Goal: Task Accomplishment & Management: Complete application form

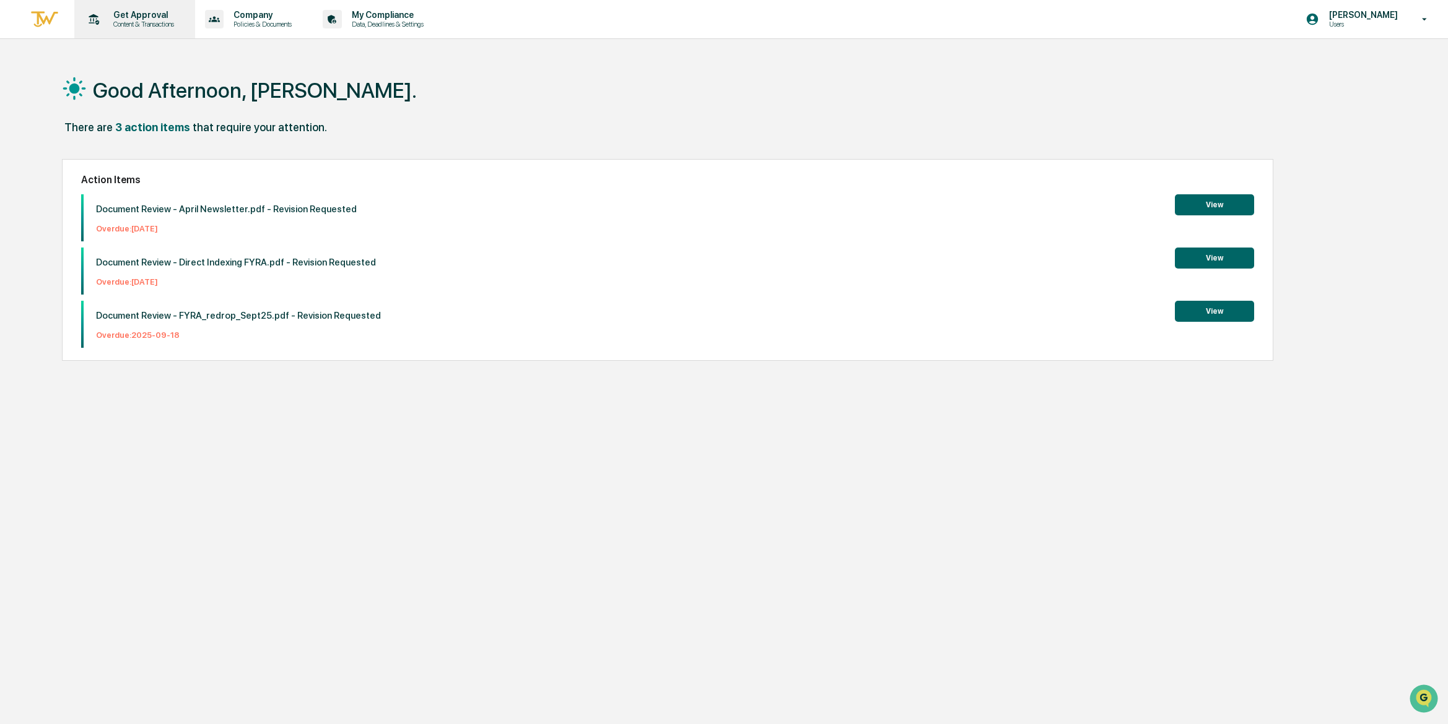
click at [137, 10] on p "Get Approval" at bounding box center [141, 15] width 77 height 10
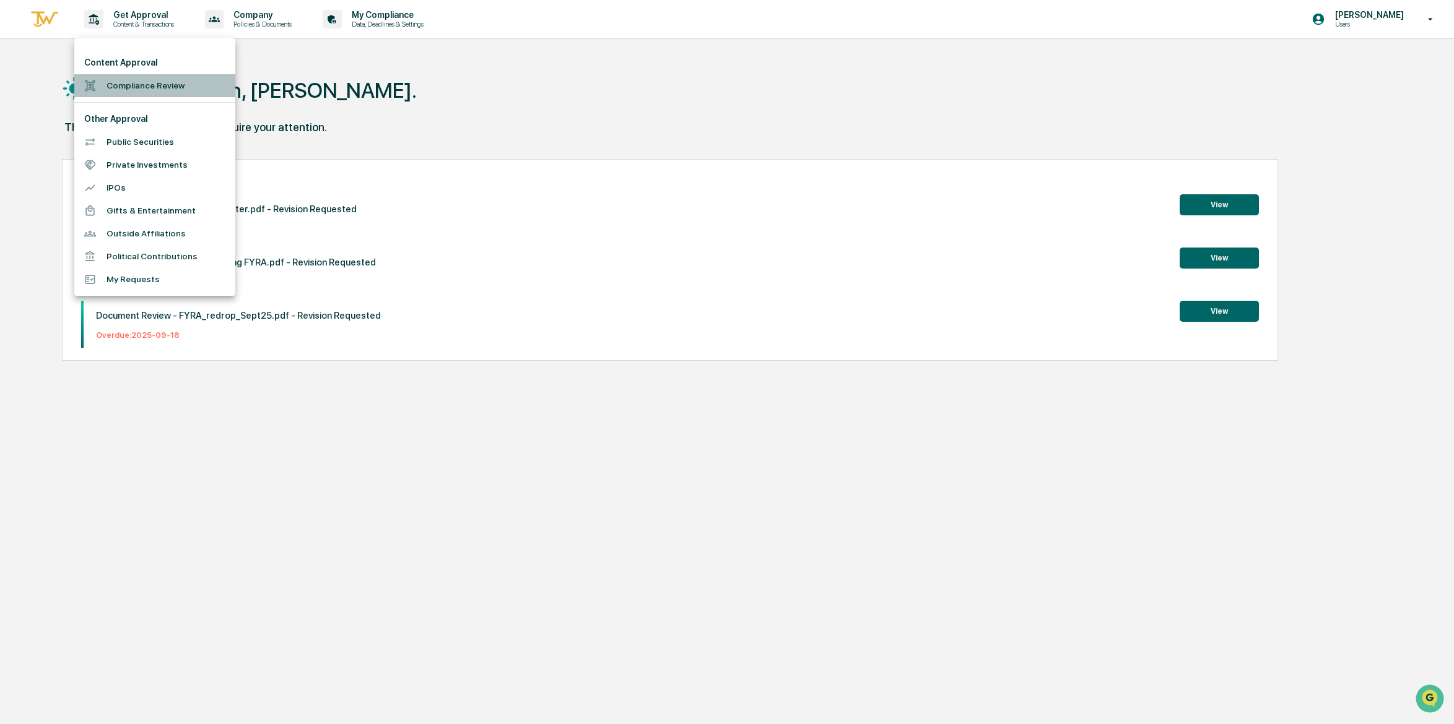
click at [157, 91] on li "Compliance Review" at bounding box center [154, 85] width 161 height 23
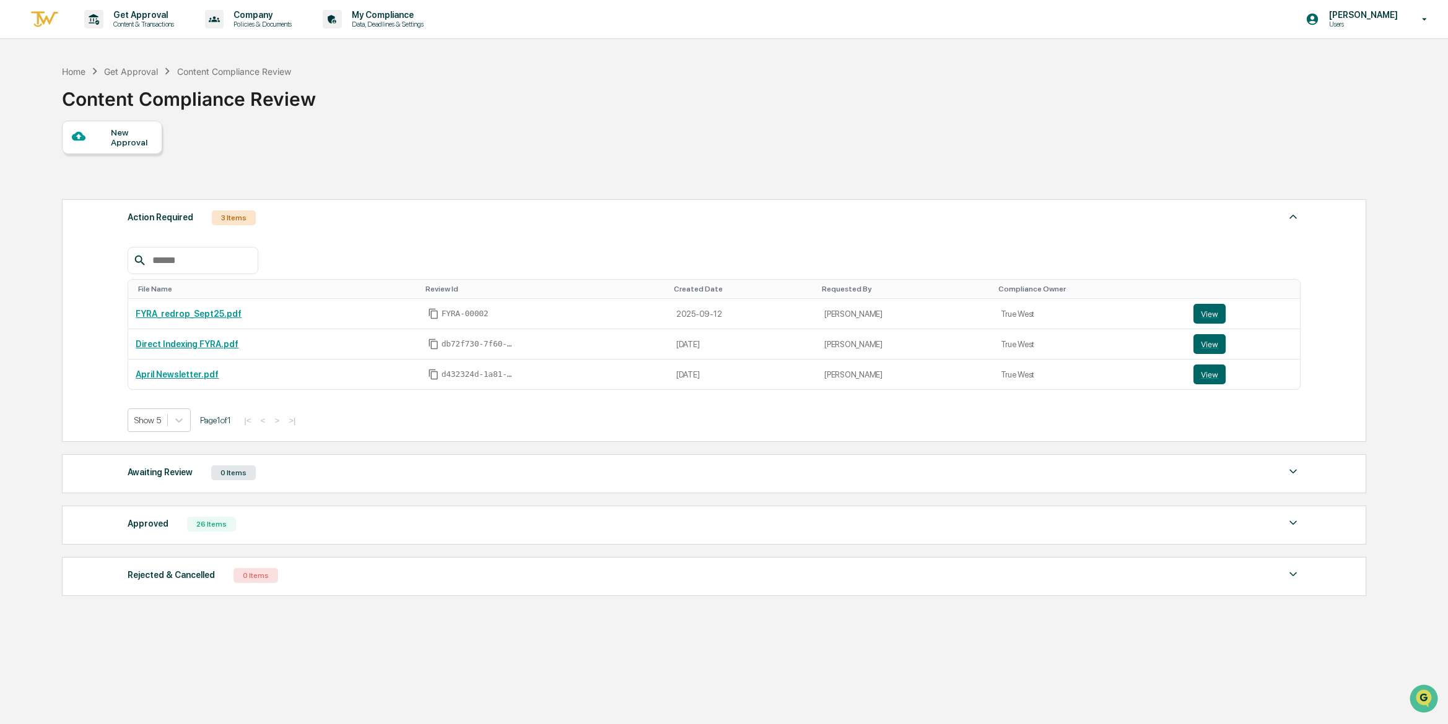
click at [137, 153] on div "New Approval" at bounding box center [112, 137] width 100 height 33
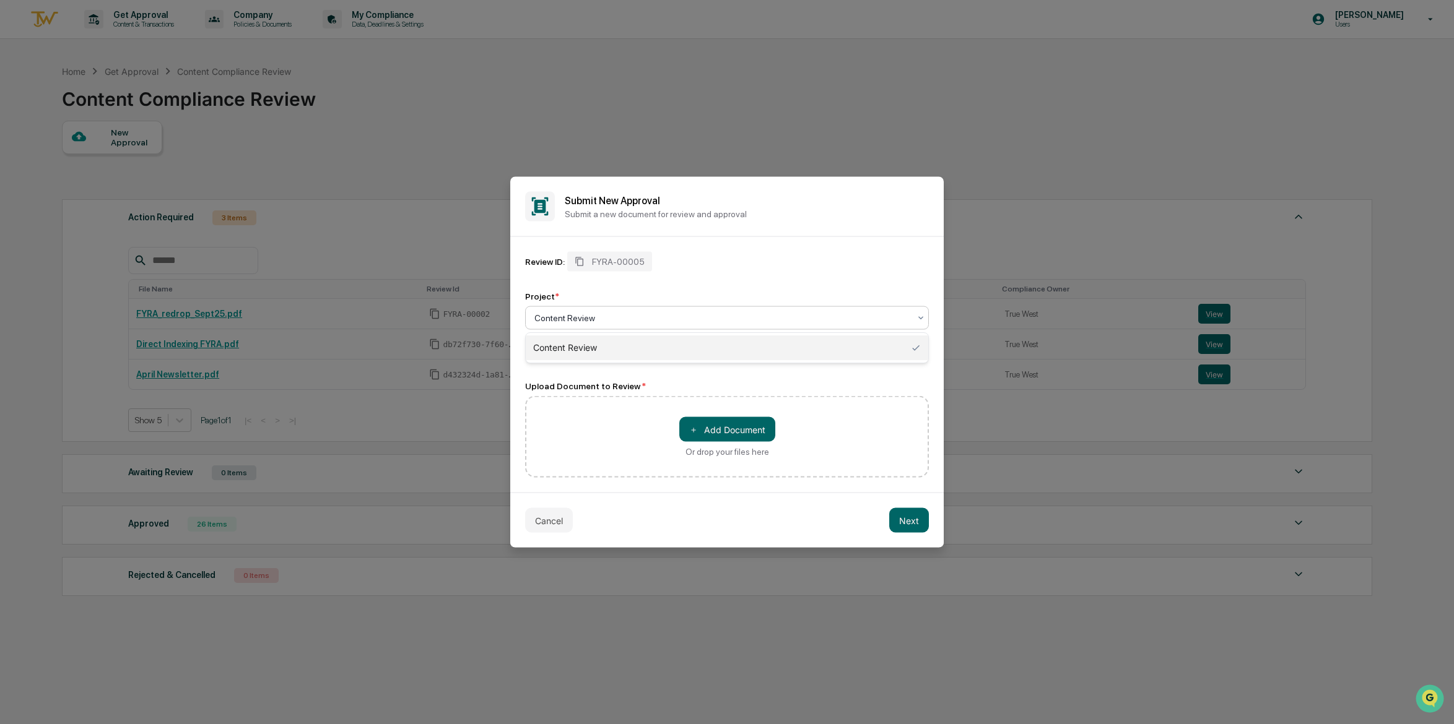
click at [887, 320] on div at bounding box center [721, 318] width 375 height 12
click at [660, 347] on div "Content Review" at bounding box center [727, 348] width 402 height 25
click at [741, 427] on button "＋ Add Document" at bounding box center [727, 429] width 96 height 25
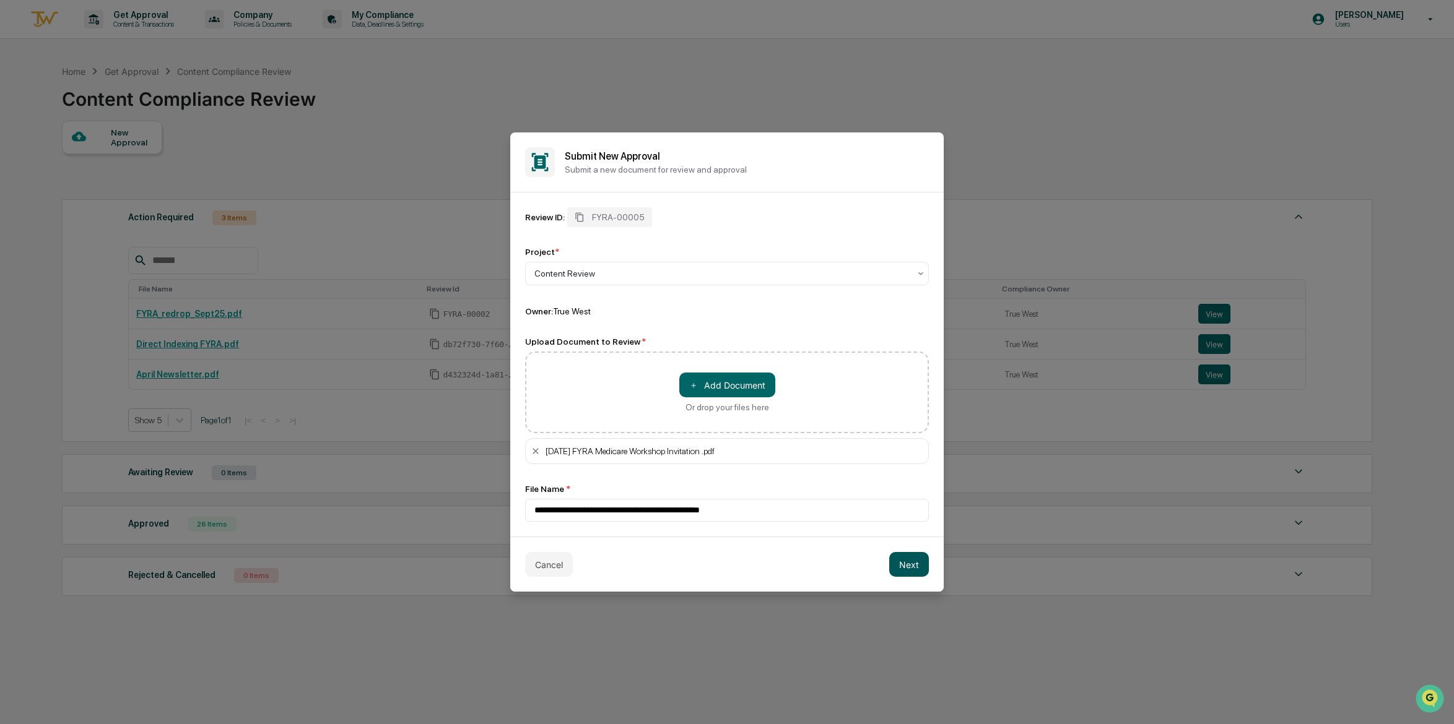
click at [908, 570] on button "Next" at bounding box center [909, 564] width 40 height 25
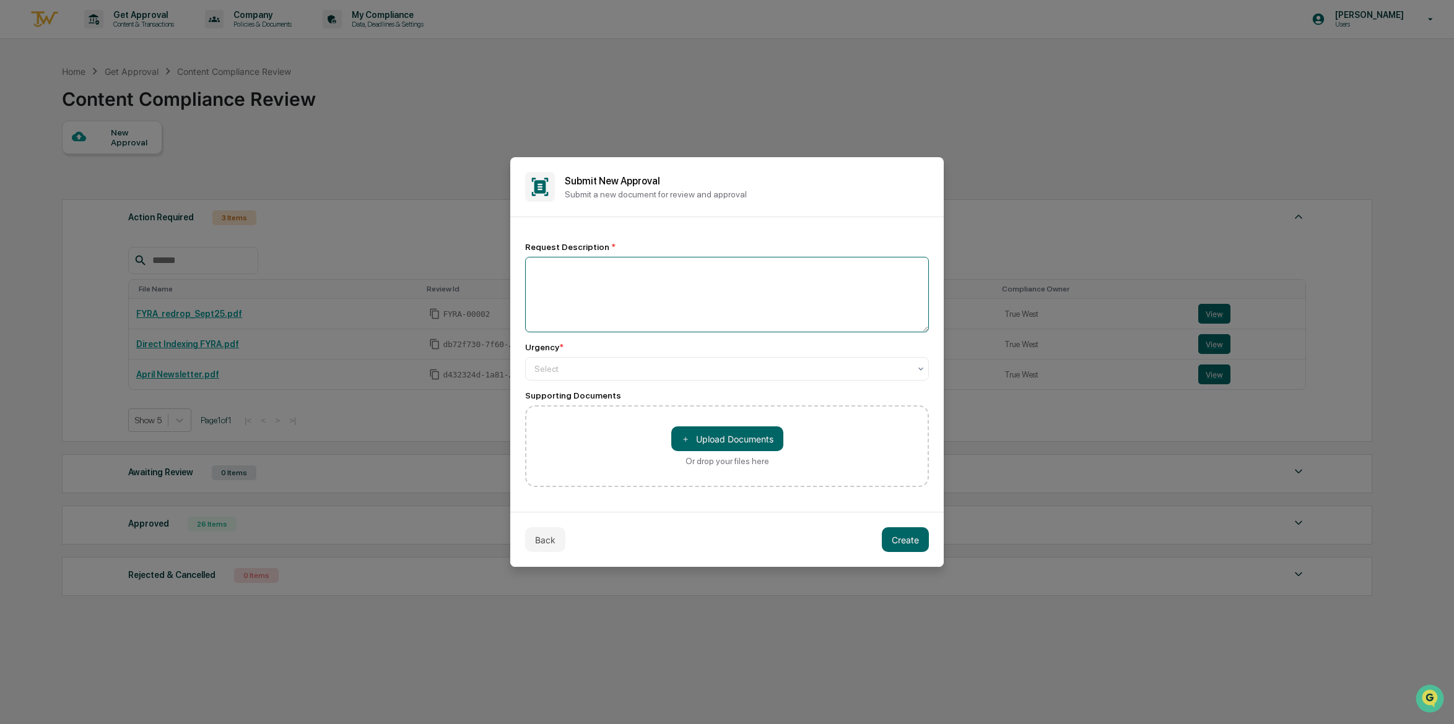
click at [703, 300] on textarea at bounding box center [727, 295] width 404 height 76
type textarea "*"
type textarea "**********"
click at [628, 373] on div at bounding box center [721, 369] width 375 height 12
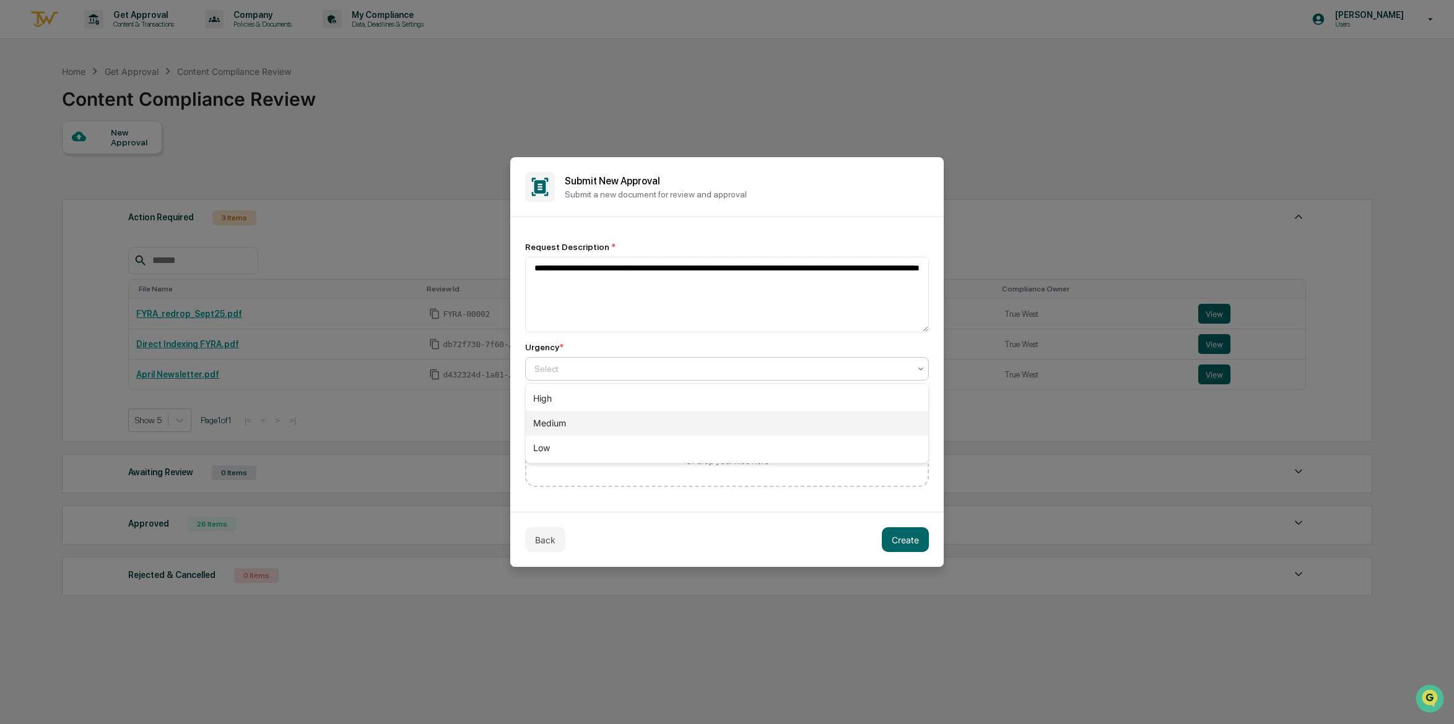
click at [579, 432] on div "Medium" at bounding box center [727, 423] width 402 height 25
click at [918, 536] on button "Create" at bounding box center [905, 540] width 47 height 25
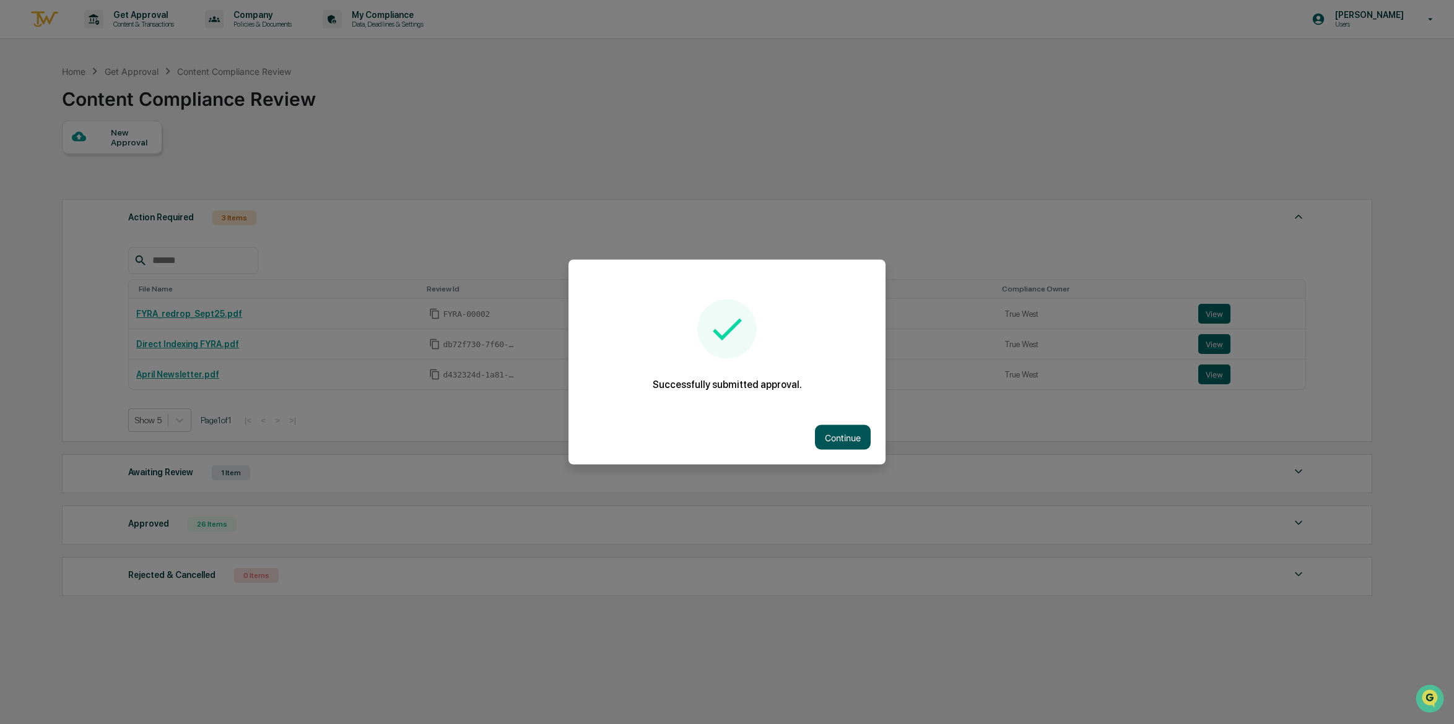
click at [832, 438] on button "Continue" at bounding box center [843, 437] width 56 height 25
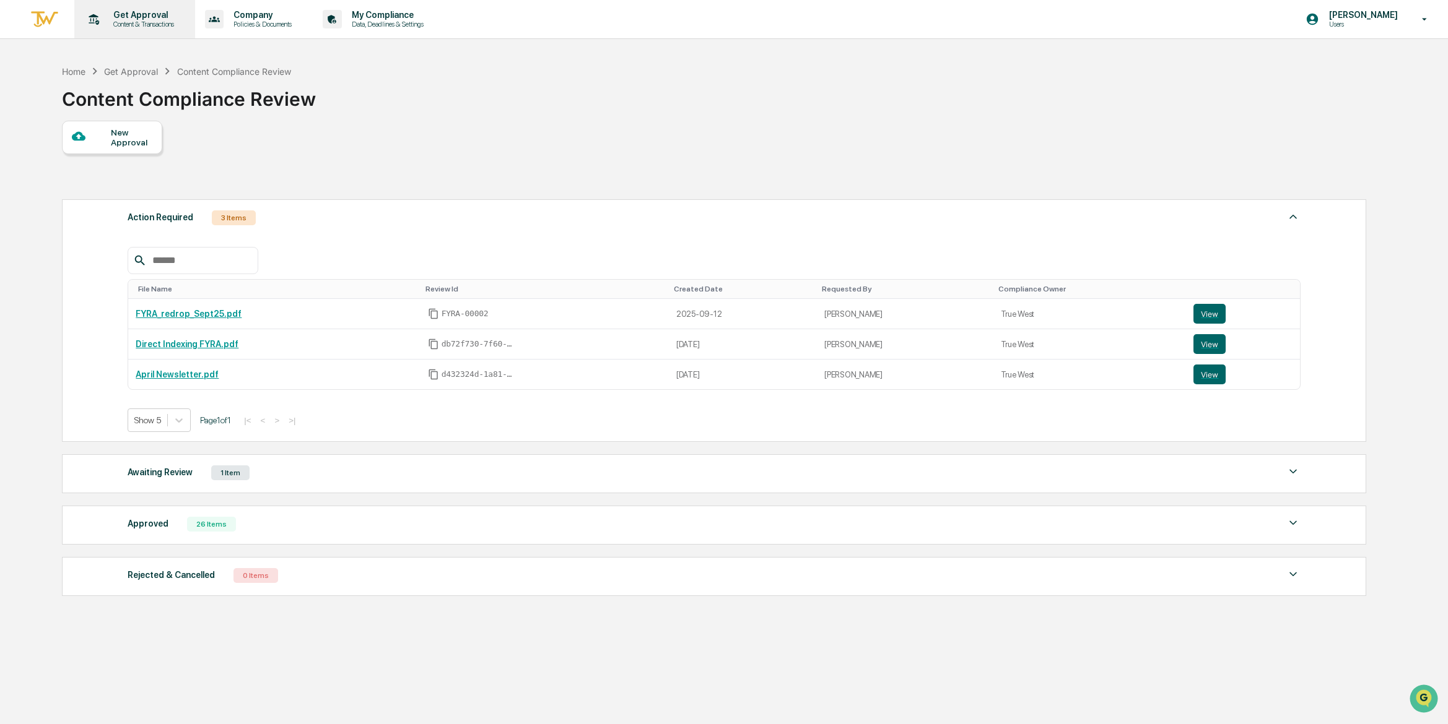
click at [153, 20] on p "Content & Transactions" at bounding box center [141, 24] width 77 height 9
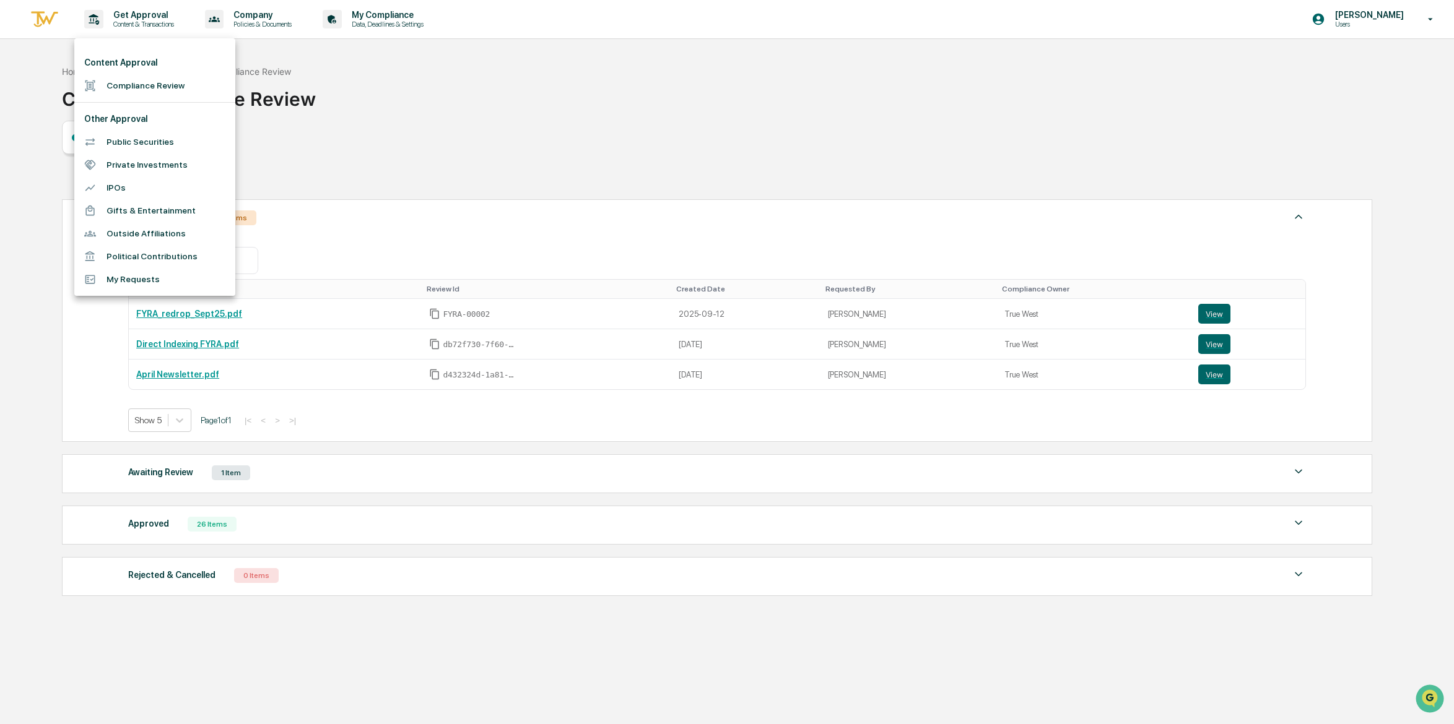
click at [409, 85] on div at bounding box center [727, 362] width 1454 height 724
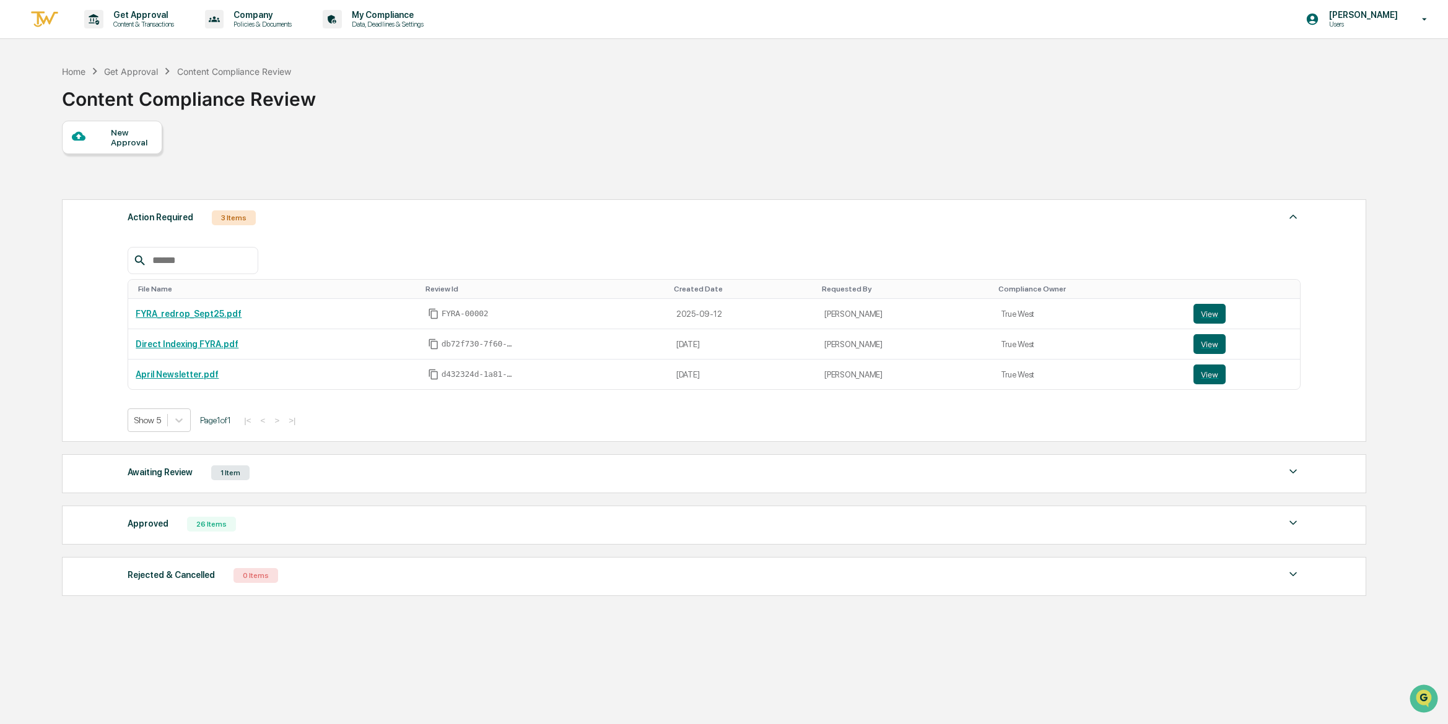
click at [225, 471] on div "1 Item" at bounding box center [230, 473] width 38 height 15
